Goal: Task Accomplishment & Management: Manage account settings

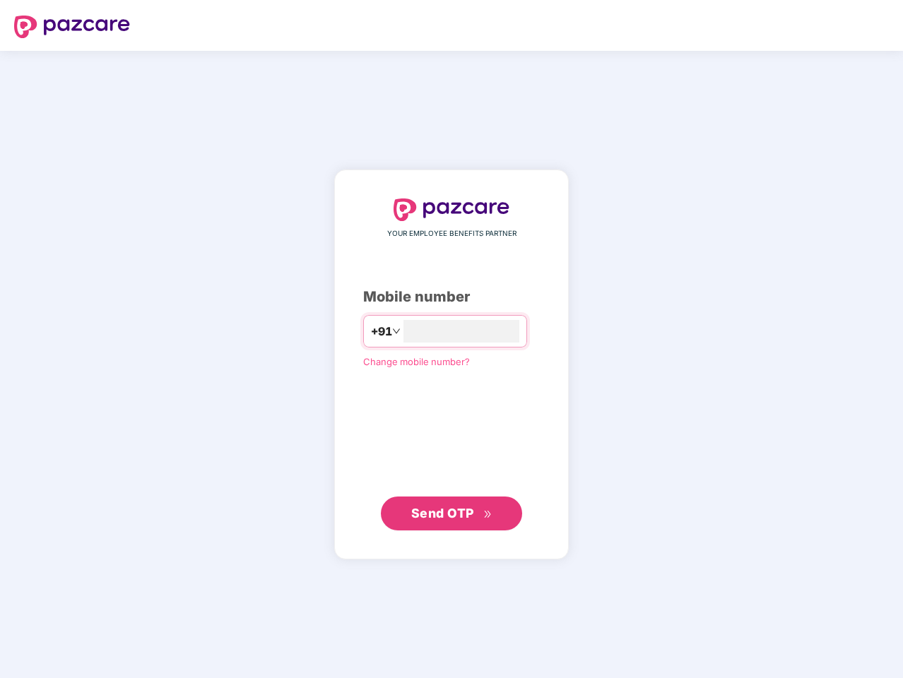
click at [452, 339] on input "number" at bounding box center [461, 331] width 116 height 23
click at [72, 27] on img at bounding box center [72, 27] width 116 height 23
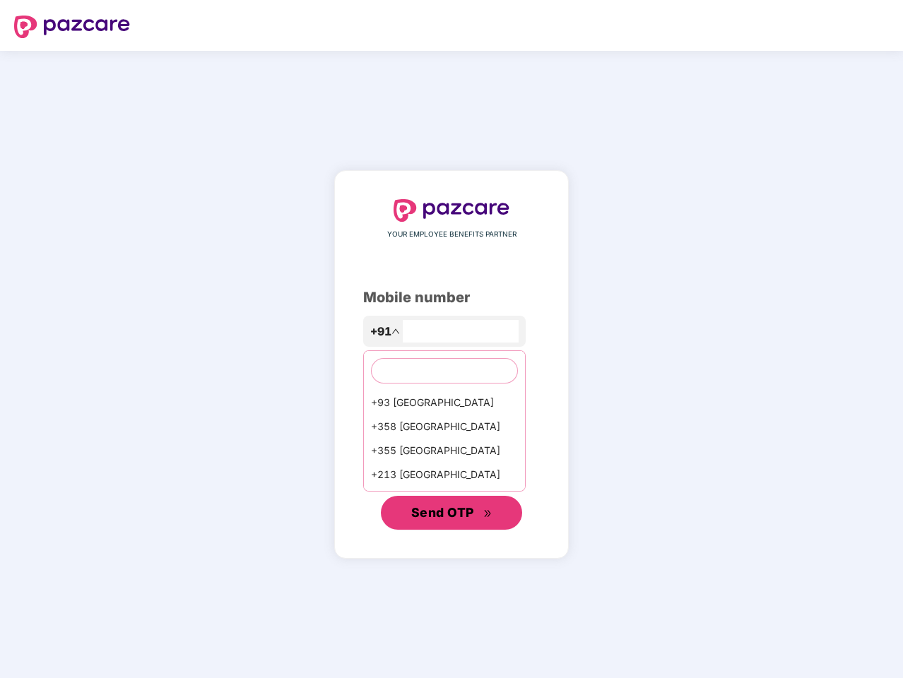
click at [452, 514] on span "Send OTP" at bounding box center [442, 512] width 63 height 15
